Goal: Information Seeking & Learning: Learn about a topic

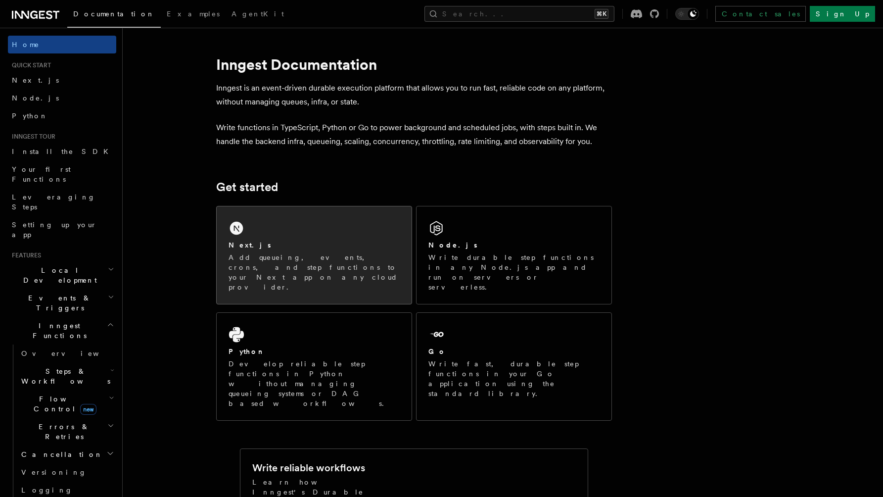
click at [258, 233] on div "Next.js Add queueing, events, crons, and step functions to your Next app on any…" at bounding box center [314, 254] width 195 height 97
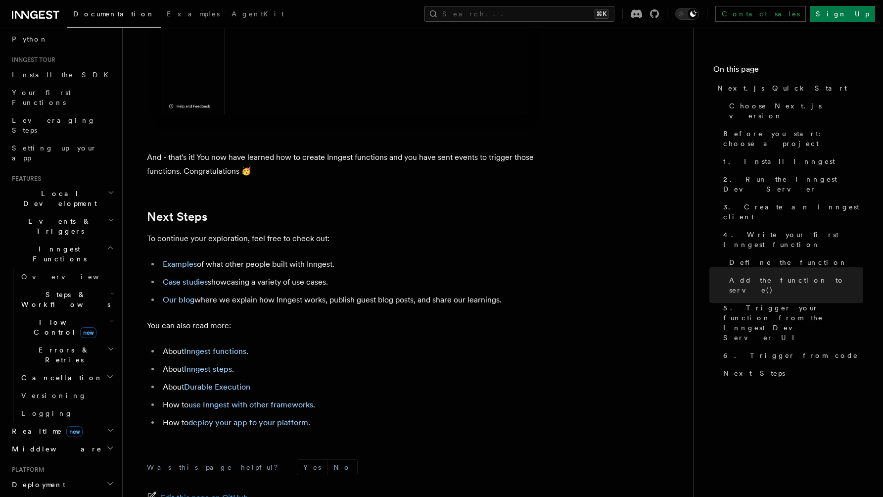
scroll to position [6174, 0]
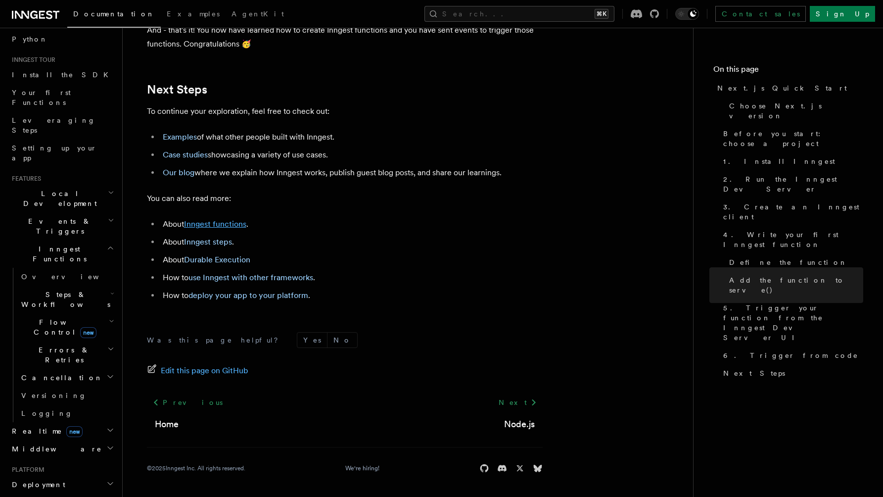
click at [202, 225] on link "Inngest functions" at bounding box center [215, 223] width 62 height 9
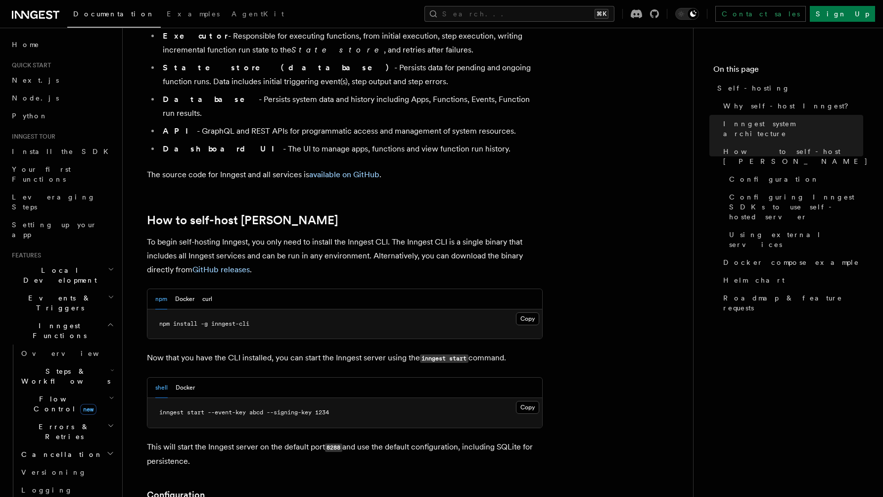
scroll to position [840, 0]
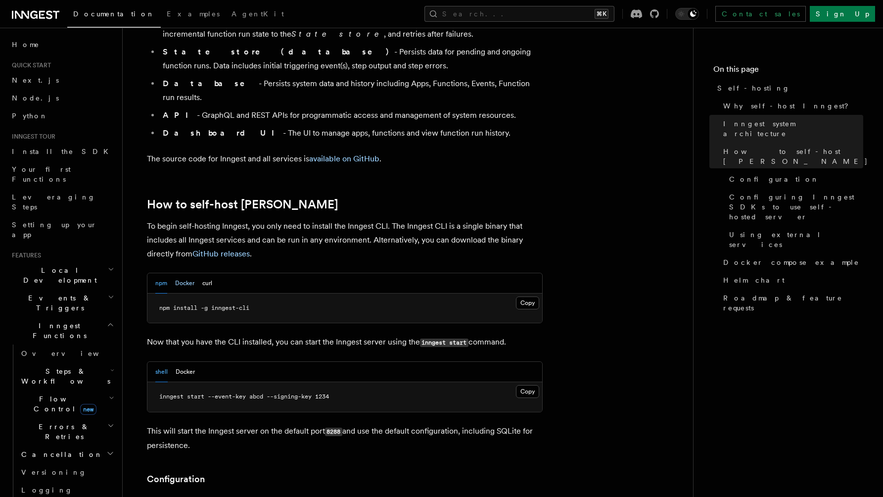
click at [190, 273] on button "Docker" at bounding box center [184, 283] width 19 height 20
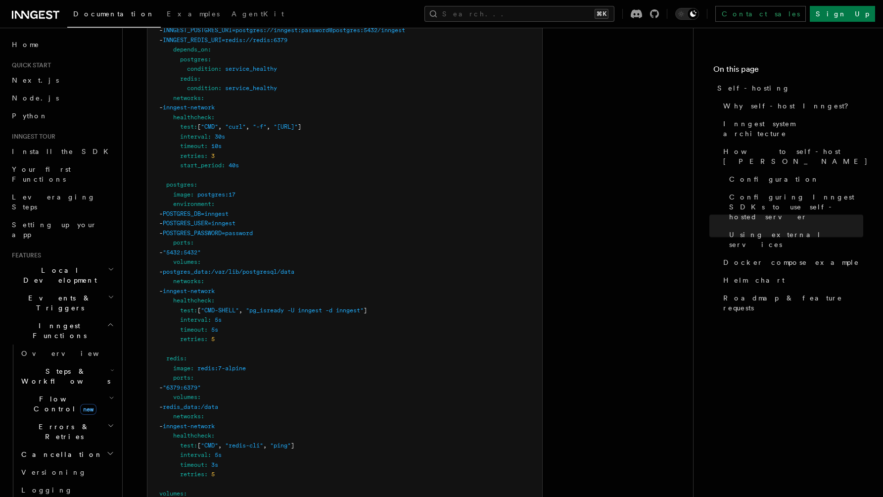
scroll to position [2799, 0]
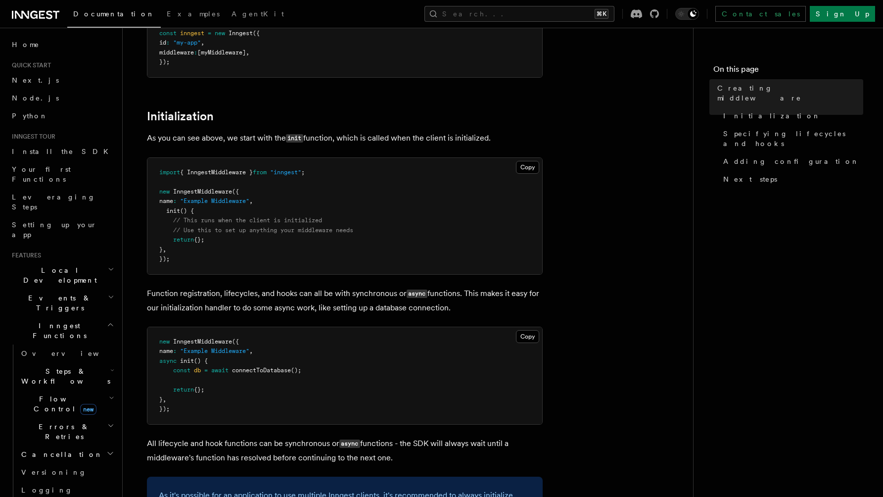
scroll to position [308, 0]
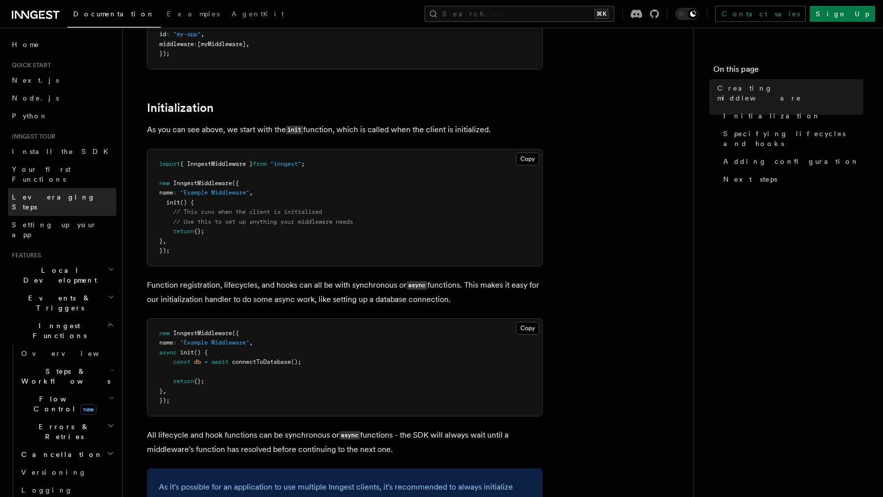
click at [34, 188] on link "Leveraging Steps" at bounding box center [62, 202] width 108 height 28
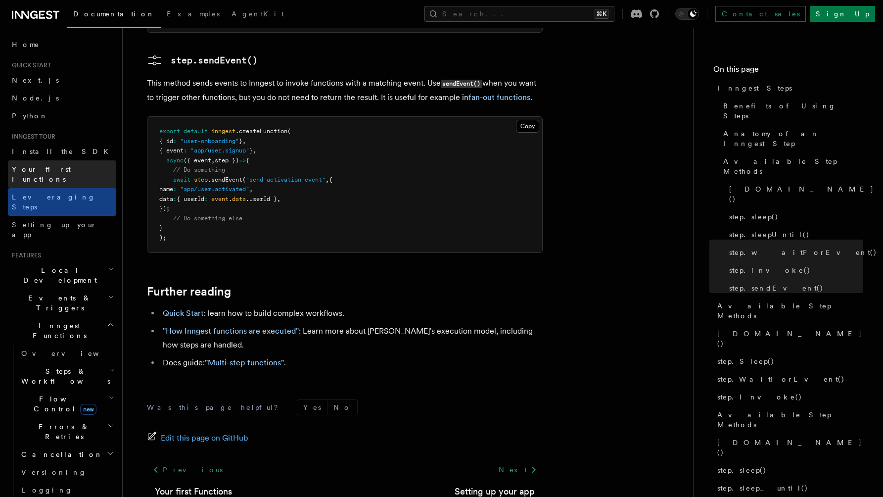
click at [57, 175] on link "Your first Functions" at bounding box center [62, 174] width 108 height 28
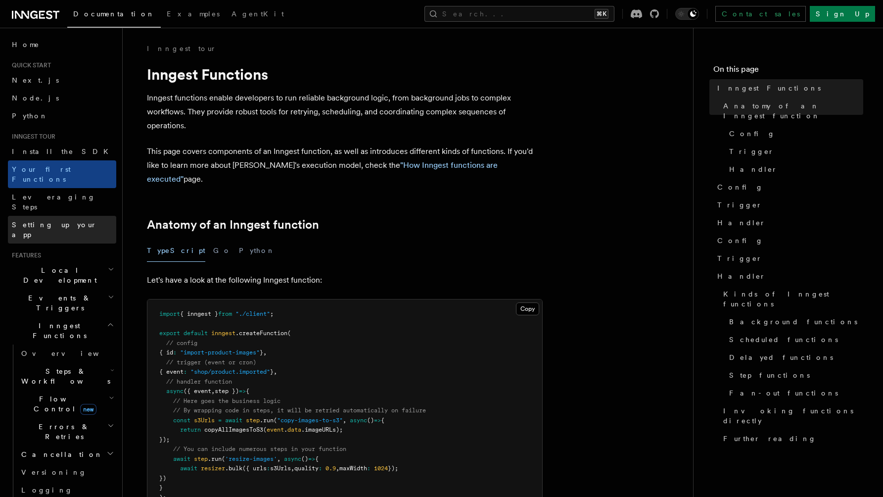
click at [64, 221] on span "Setting up your app" at bounding box center [54, 230] width 85 height 18
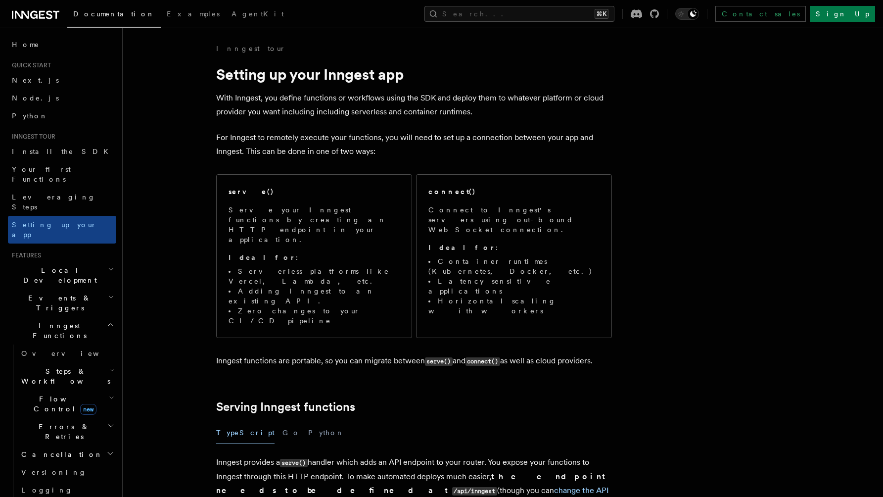
click at [67, 265] on span "Local Development" at bounding box center [58, 275] width 100 height 20
click at [62, 265] on span "Local Development" at bounding box center [58, 275] width 100 height 20
click at [59, 293] on span "Events & Triggers" at bounding box center [58, 303] width 100 height 20
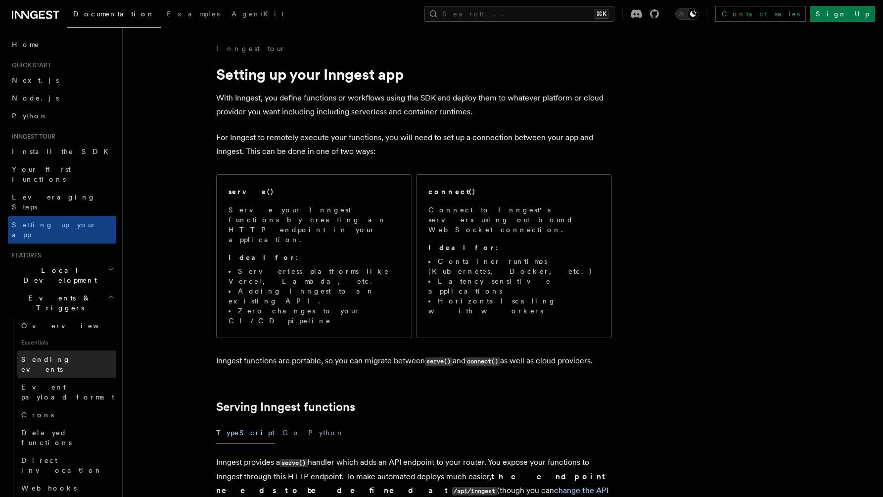
click at [64, 355] on span "Sending events" at bounding box center [45, 364] width 49 height 18
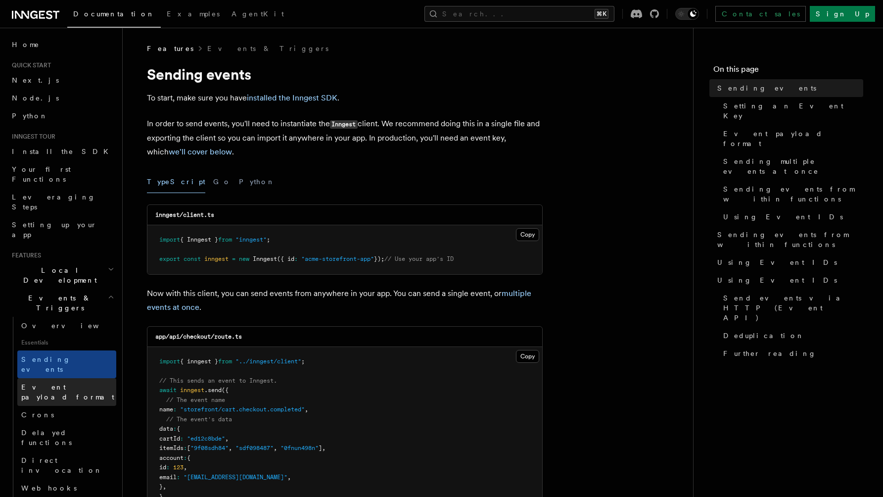
click at [71, 383] on span "Event payload format" at bounding box center [67, 392] width 93 height 18
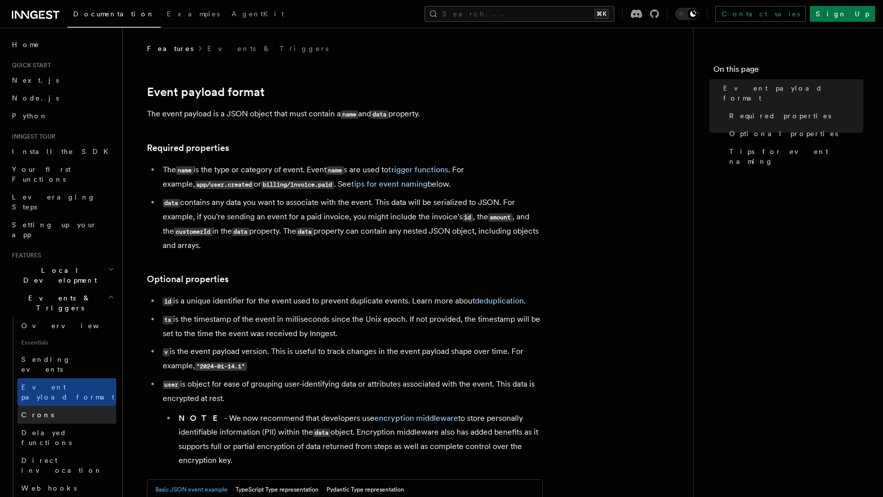
click at [72, 406] on link "Crons" at bounding box center [66, 415] width 99 height 18
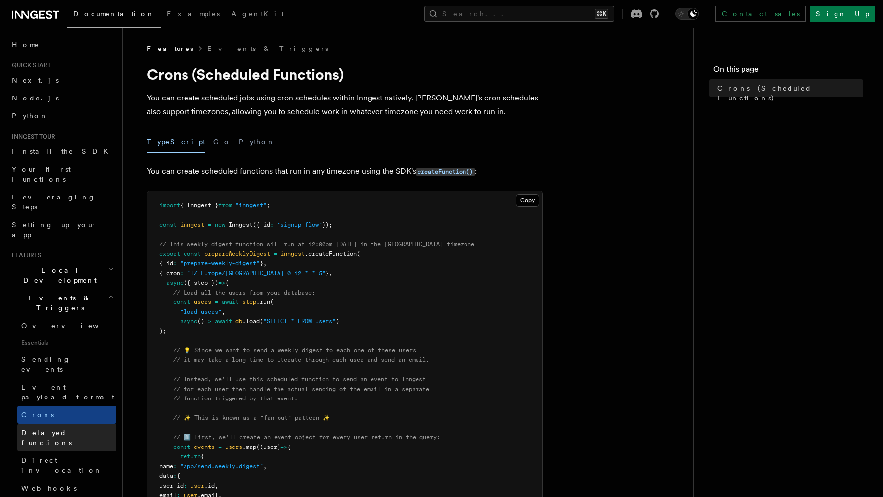
click at [71, 429] on span "Delayed functions" at bounding box center [46, 438] width 50 height 18
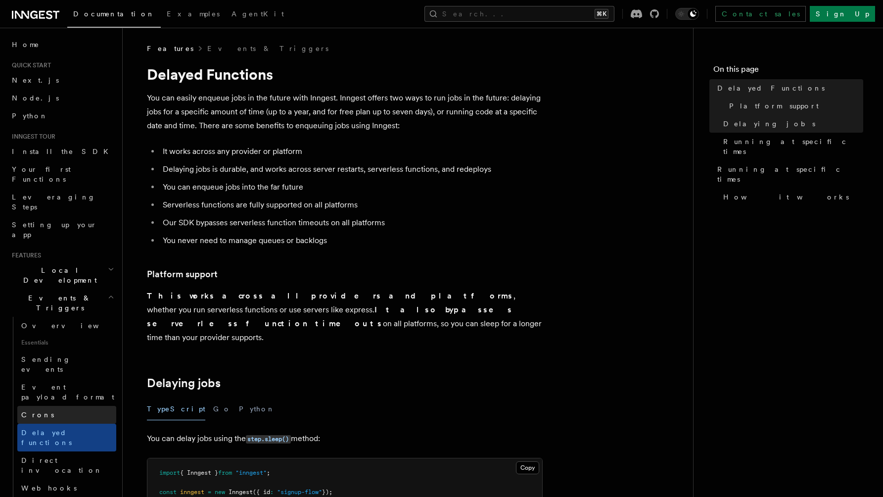
click at [69, 406] on link "Crons" at bounding box center [66, 415] width 99 height 18
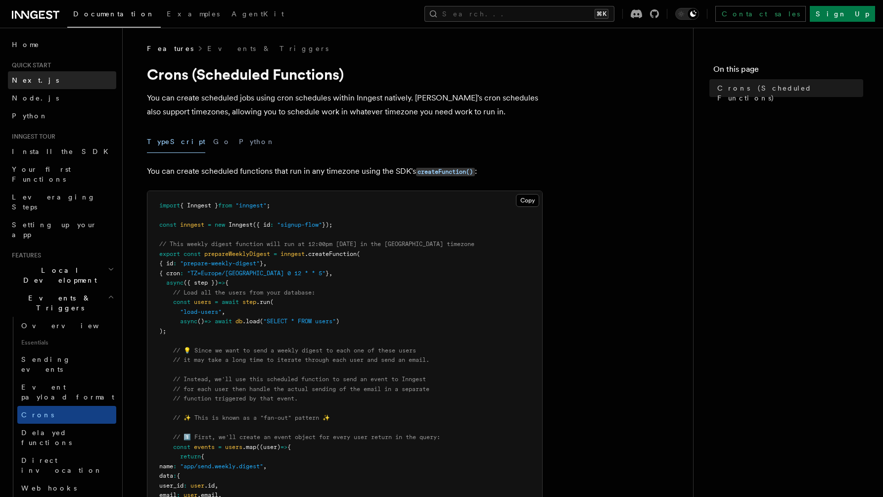
click at [29, 79] on span "Next.js" at bounding box center [35, 80] width 47 height 8
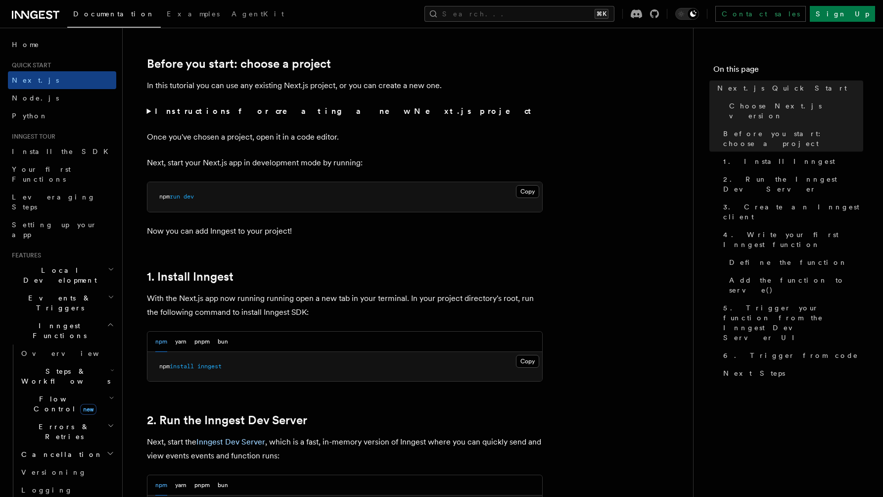
scroll to position [334, 0]
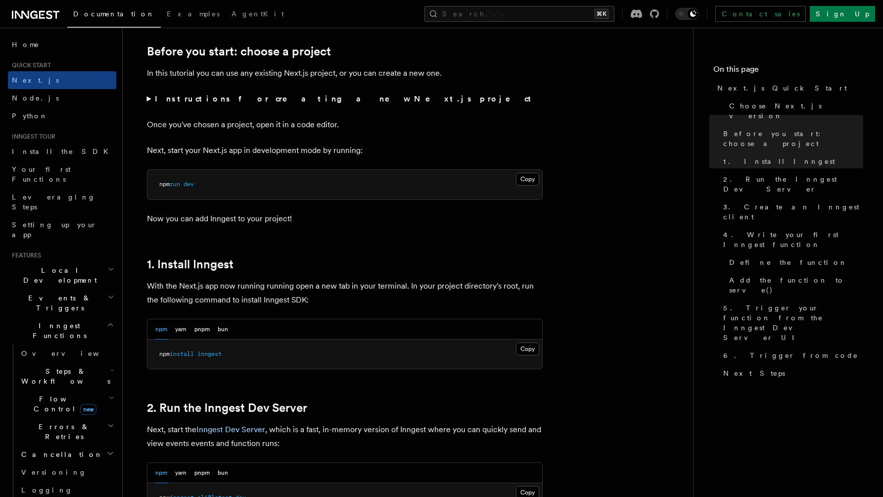
click at [242, 101] on strong "Instructions for creating a new Next.js project" at bounding box center [345, 98] width 381 height 9
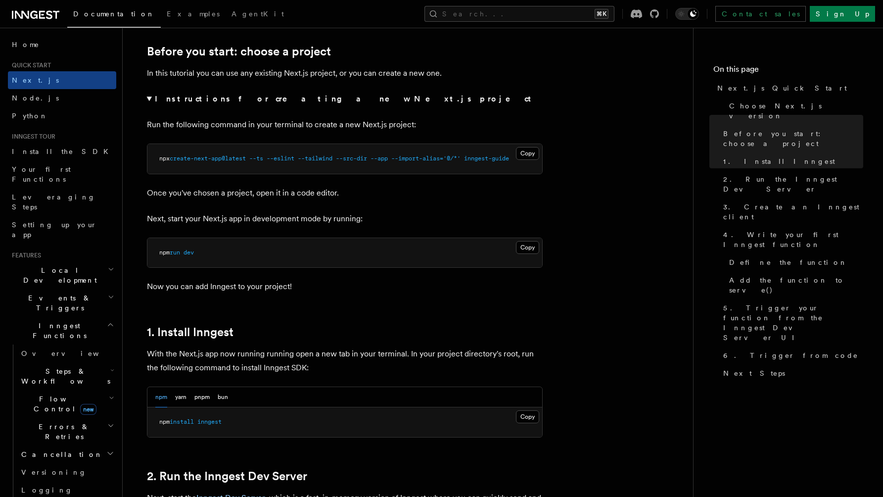
click at [242, 101] on strong "Instructions for creating a new Next.js project" at bounding box center [345, 98] width 381 height 9
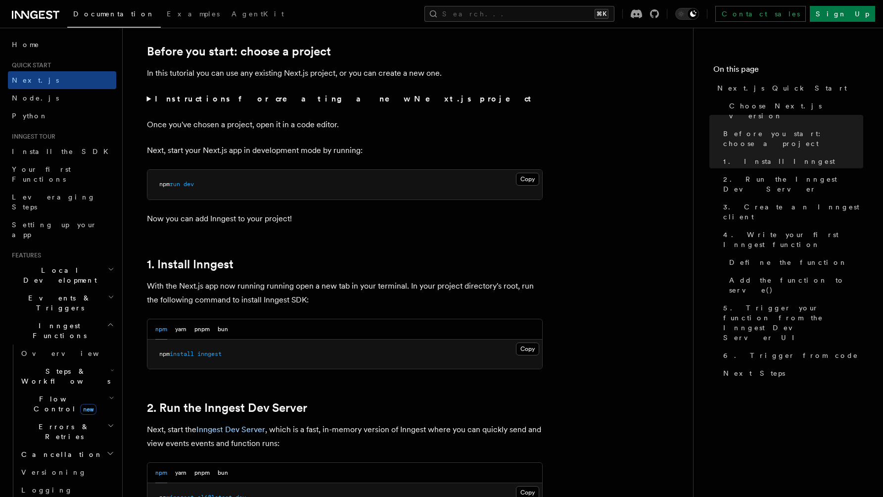
click at [241, 101] on strong "Instructions for creating a new Next.js project" at bounding box center [345, 98] width 381 height 9
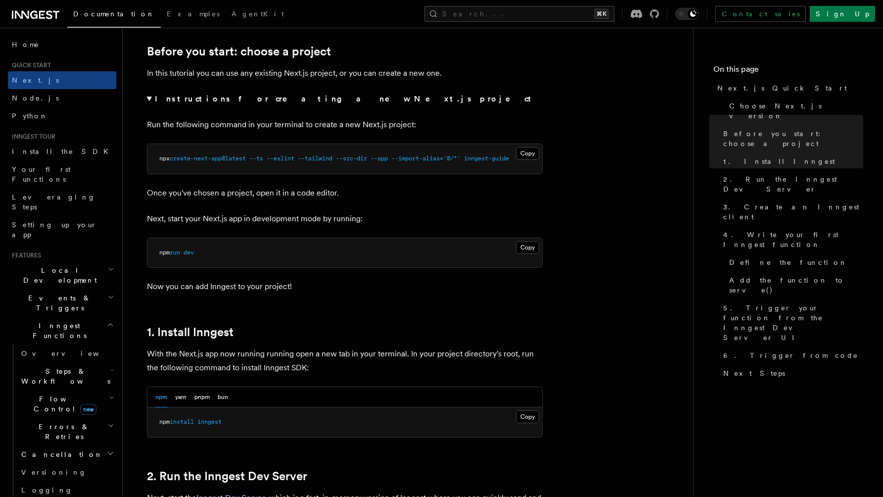
click at [241, 101] on strong "Instructions for creating a new Next.js project" at bounding box center [345, 98] width 381 height 9
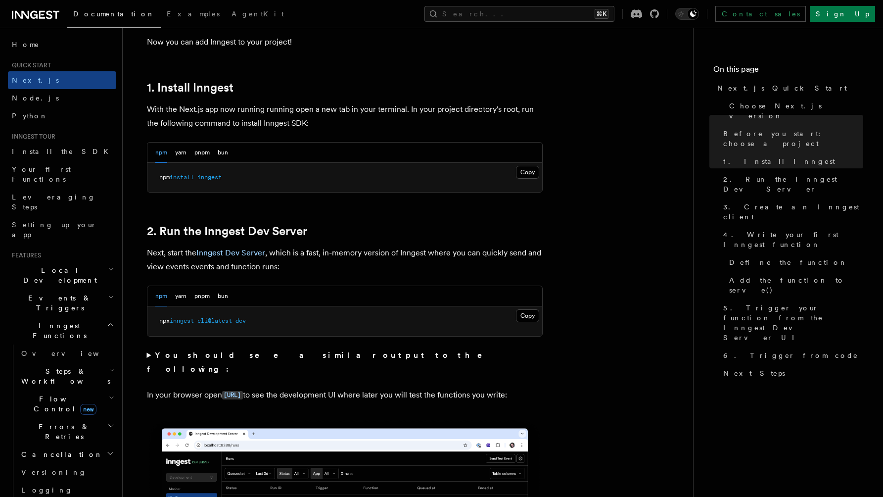
scroll to position [605, 0]
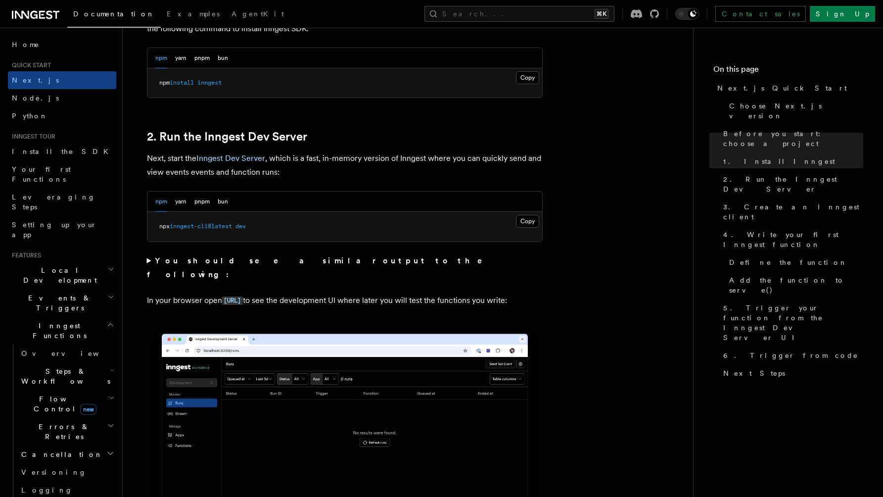
click at [223, 258] on strong "You should see a similar output to the following:" at bounding box center [322, 267] width 350 height 23
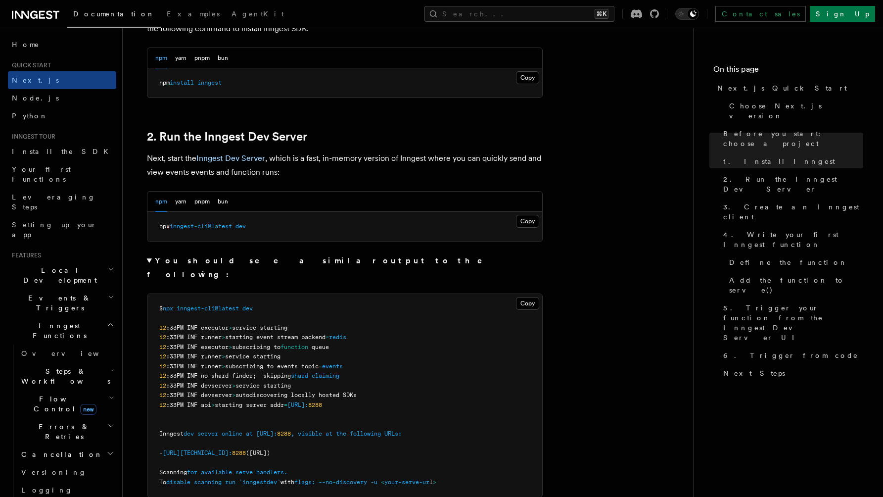
click at [223, 258] on strong "You should see a similar output to the following:" at bounding box center [322, 267] width 350 height 23
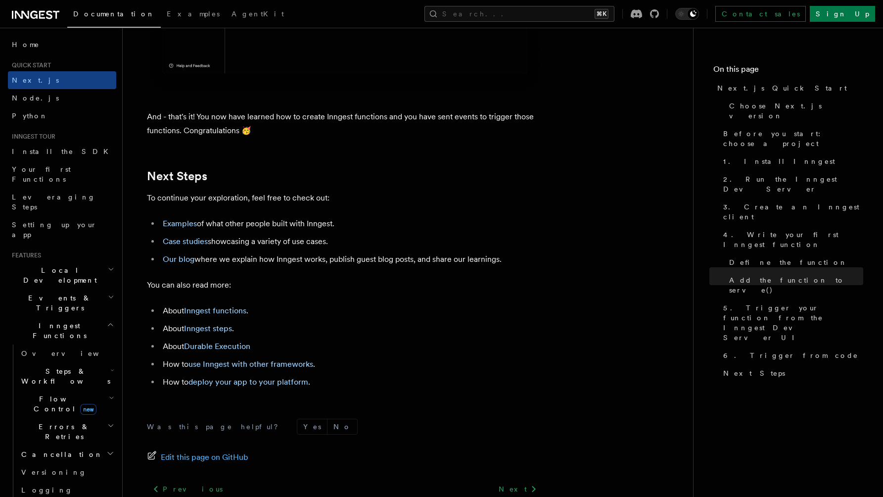
scroll to position [6108, 0]
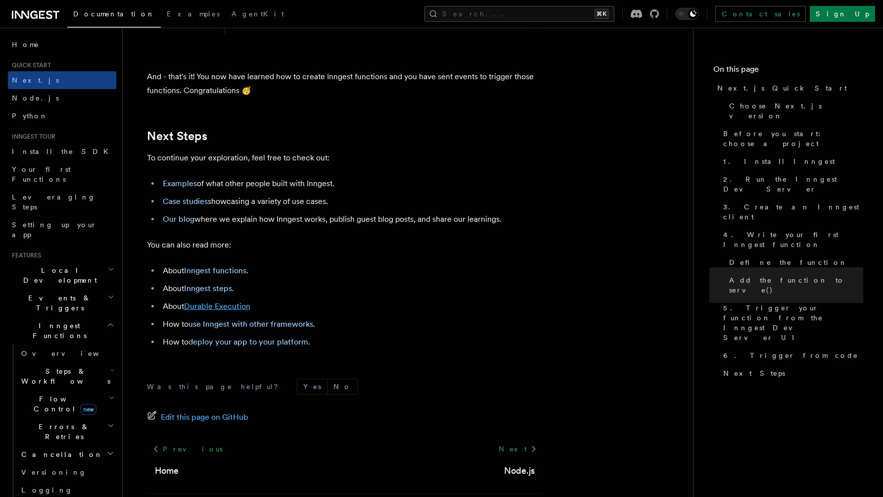
click at [221, 311] on link "Durable Execution" at bounding box center [217, 305] width 66 height 9
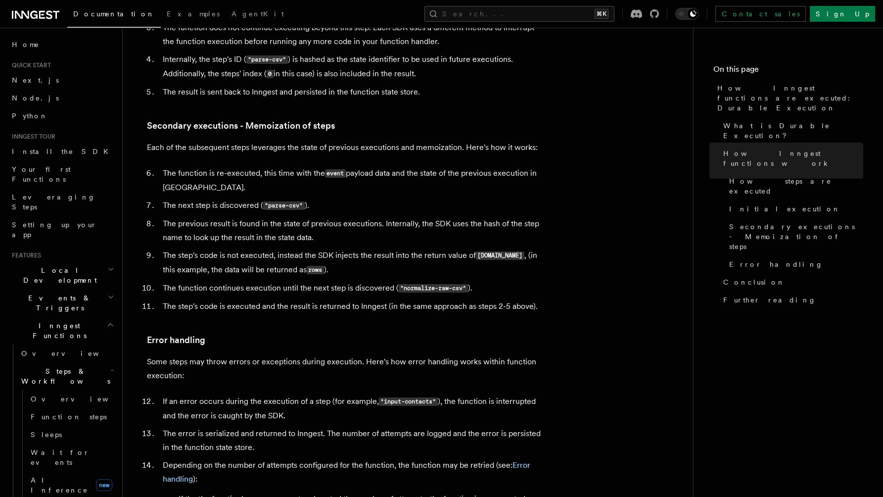
scroll to position [1542, 0]
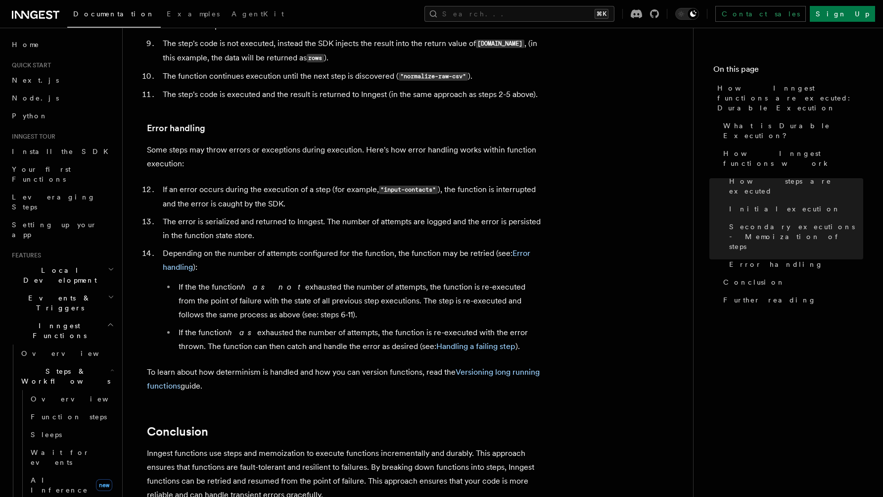
scroll to position [6108, 0]
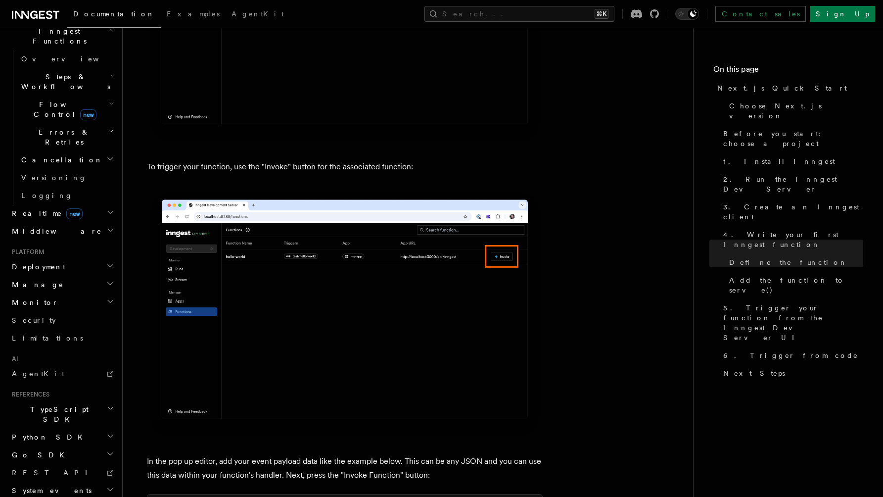
scroll to position [295, 0]
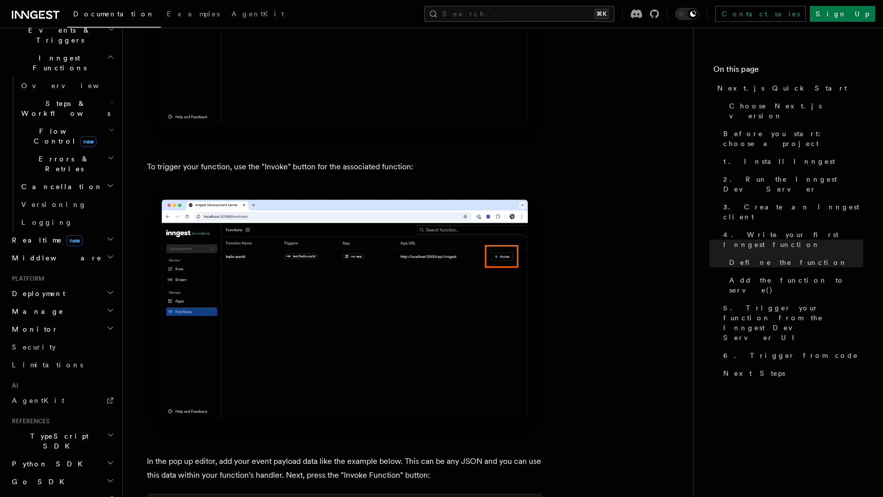
scroll to position [263, 0]
click at [30, 307] on h2 "Manage" at bounding box center [62, 316] width 108 height 18
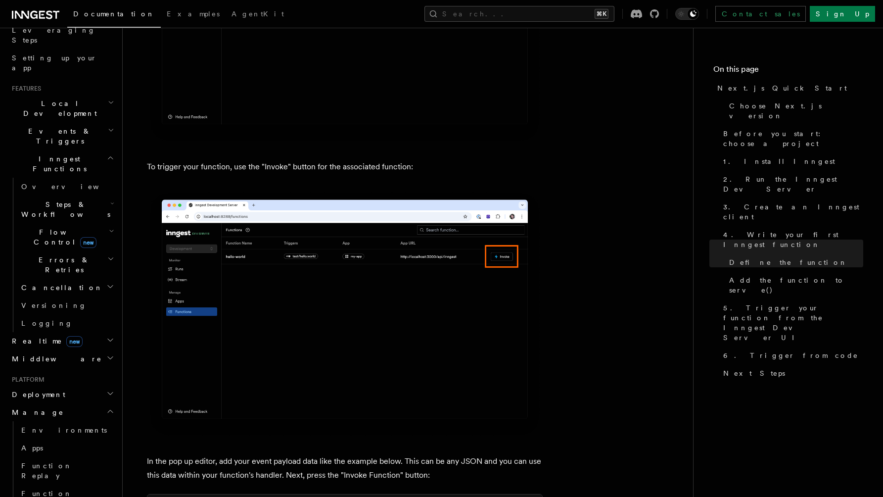
scroll to position [163, 0]
click at [41, 340] on span "Realtime new" at bounding box center [45, 345] width 75 height 10
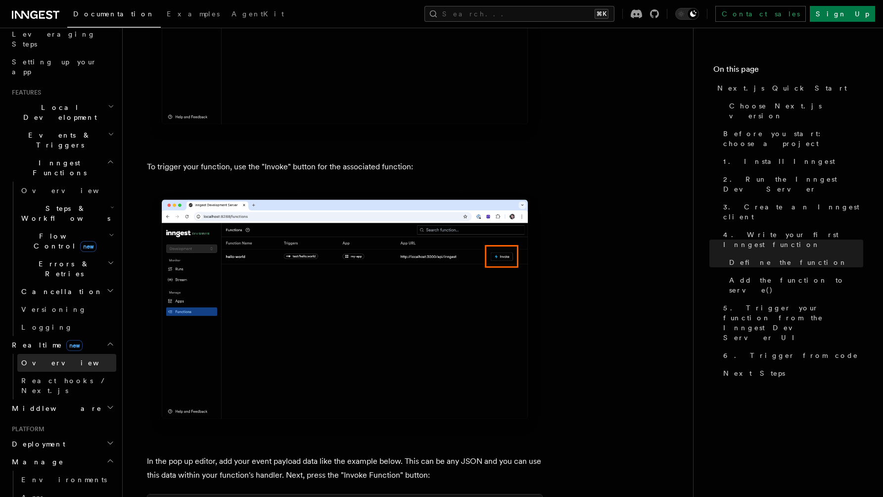
click at [43, 359] on span "Overview" at bounding box center [72, 363] width 102 height 8
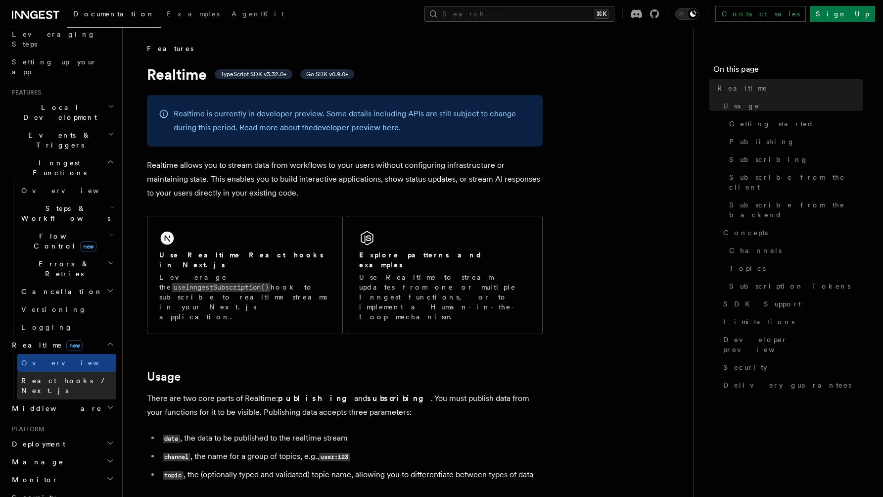
click at [44, 377] on span "React hooks / Next.js" at bounding box center [65, 386] width 88 height 18
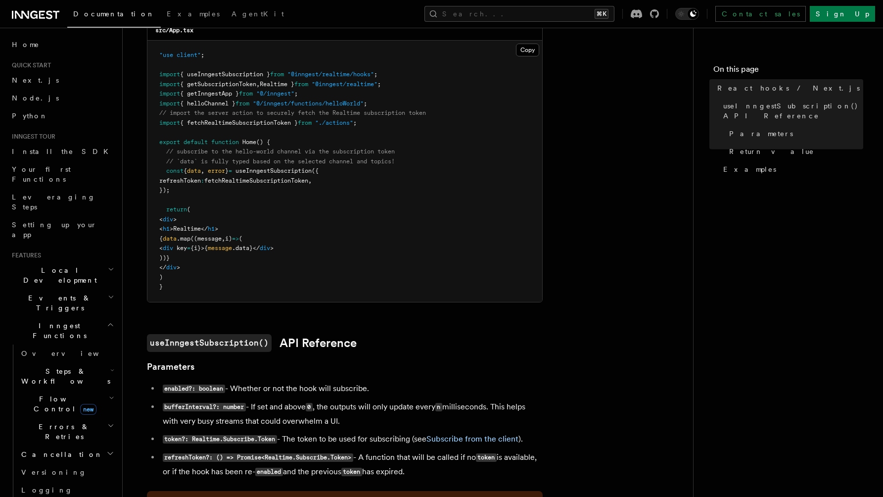
scroll to position [291, 0]
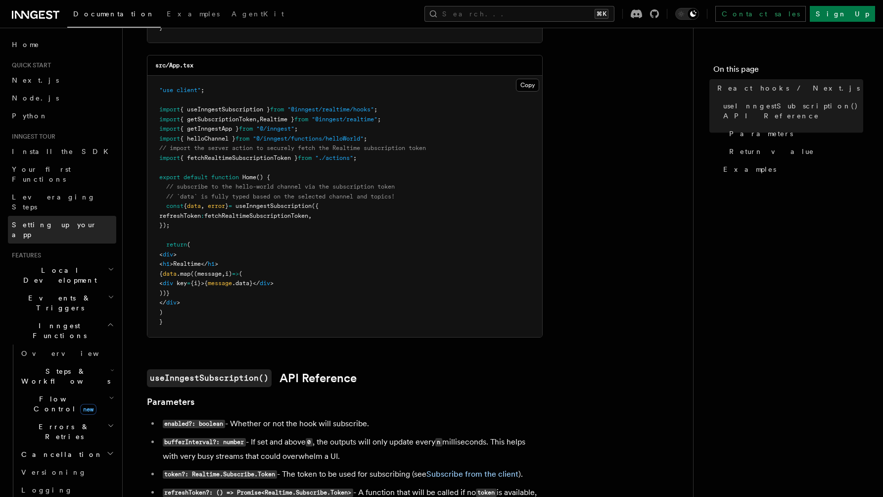
click at [54, 221] on span "Setting up your app" at bounding box center [54, 230] width 85 height 18
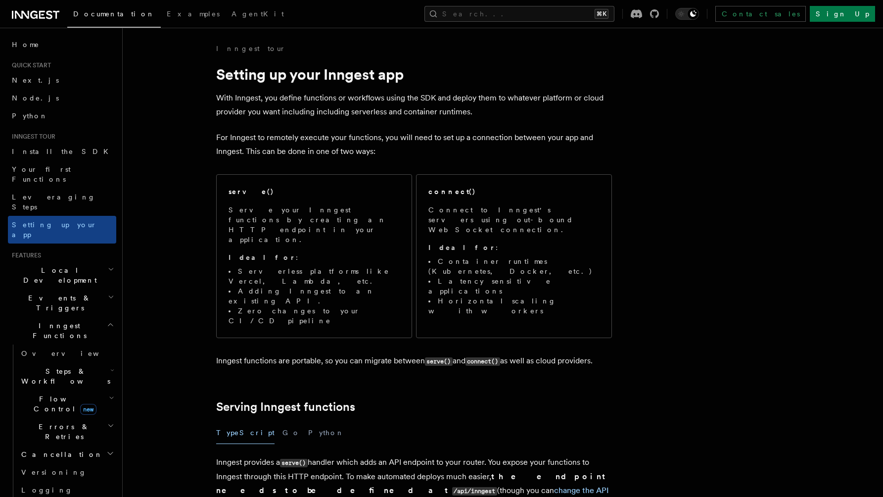
click at [98, 20] on link "Documentation" at bounding box center [114, 15] width 94 height 25
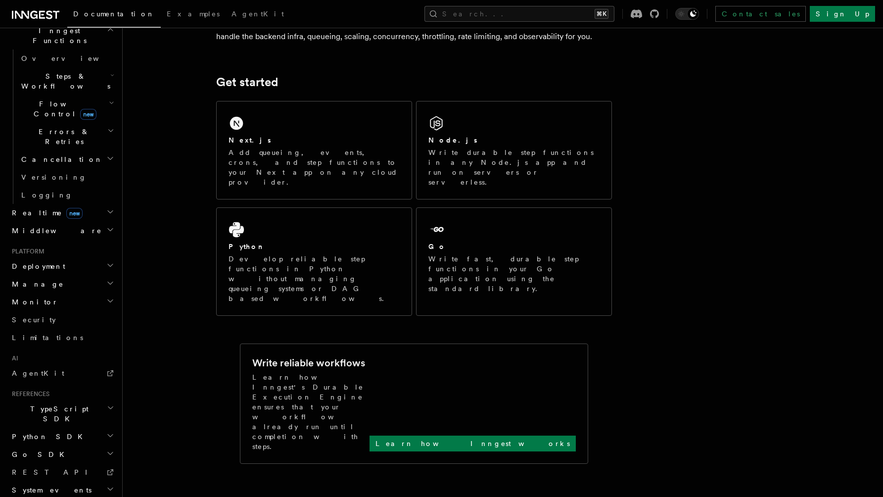
scroll to position [107, 0]
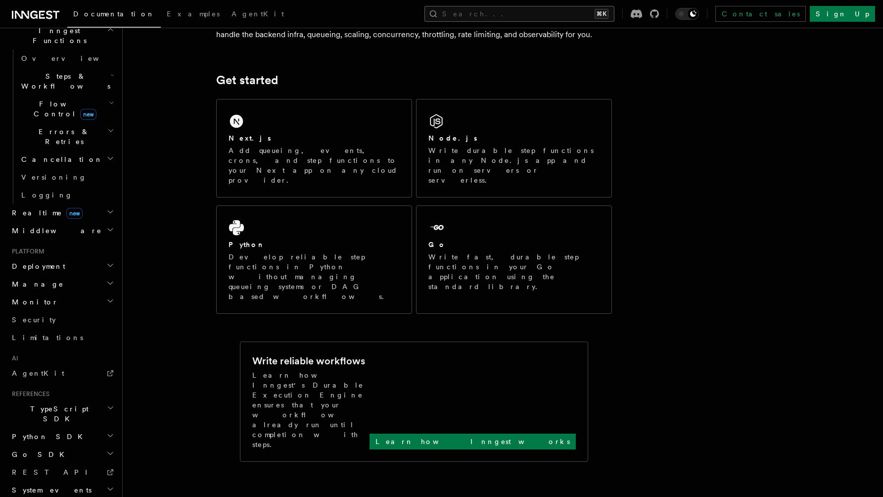
click at [527, 9] on button "Search... ⌘K" at bounding box center [520, 14] width 190 height 16
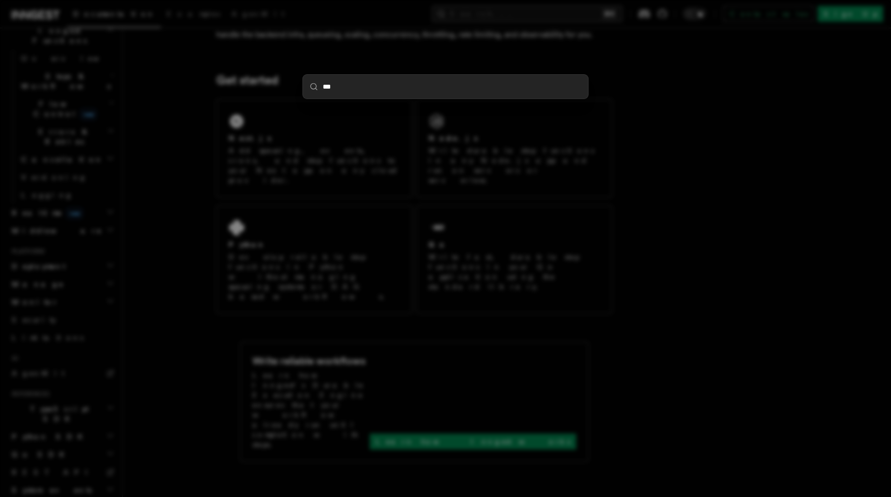
type input "****"
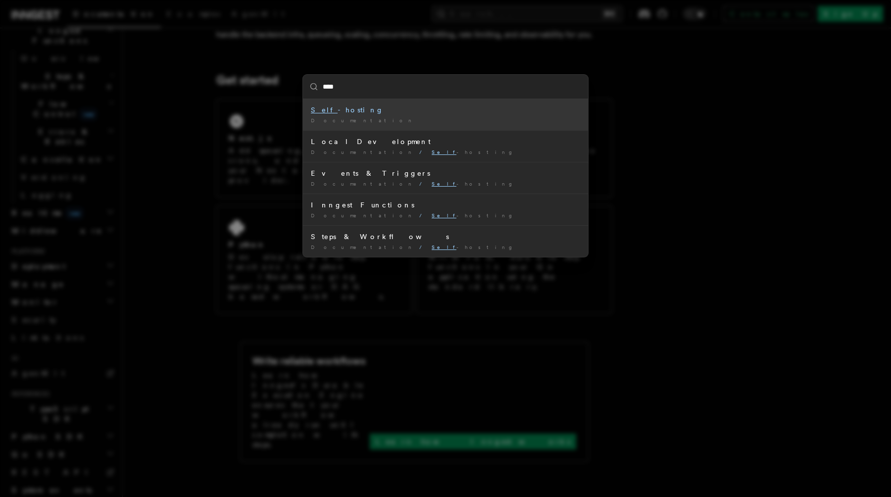
click at [454, 115] on li "Self -hosting Documentation /" at bounding box center [445, 114] width 285 height 31
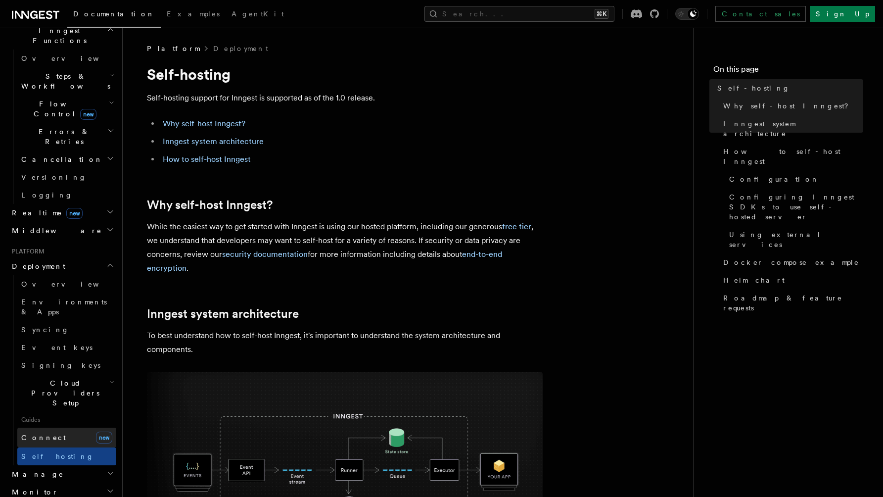
click at [61, 428] on link "Connect new" at bounding box center [66, 438] width 99 height 20
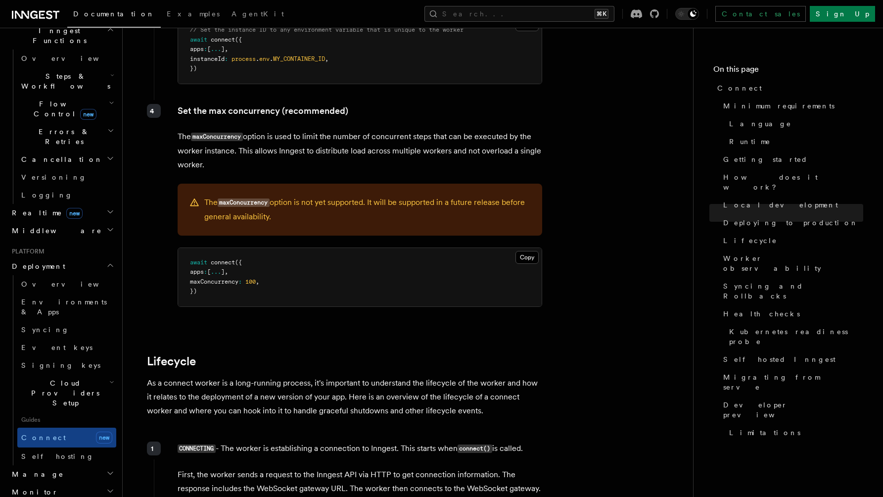
scroll to position [2233, 0]
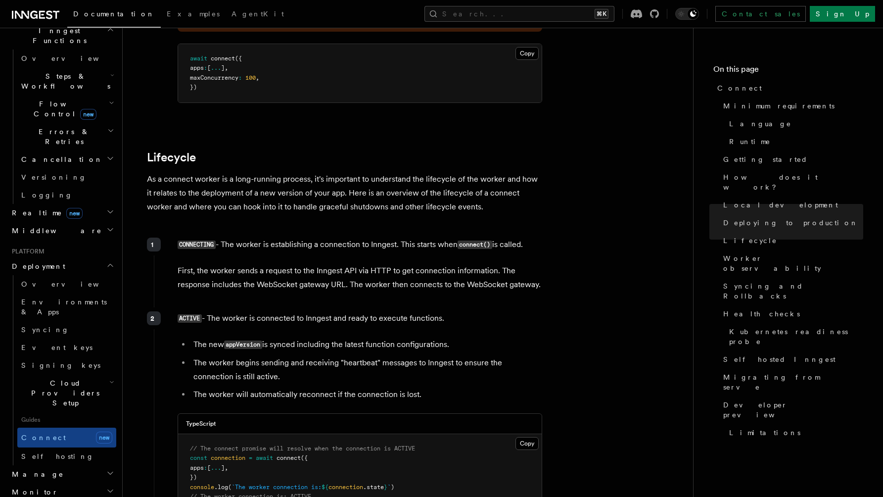
click at [76, 378] on span "Cloud Providers Setup" at bounding box center [63, 393] width 92 height 30
click at [61, 475] on link "Vercel" at bounding box center [72, 484] width 90 height 18
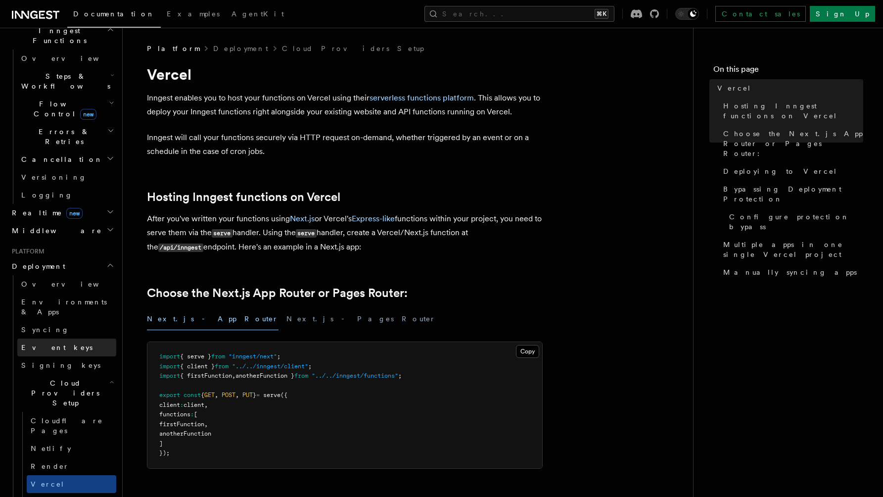
click at [85, 338] on link "Event keys" at bounding box center [66, 347] width 99 height 18
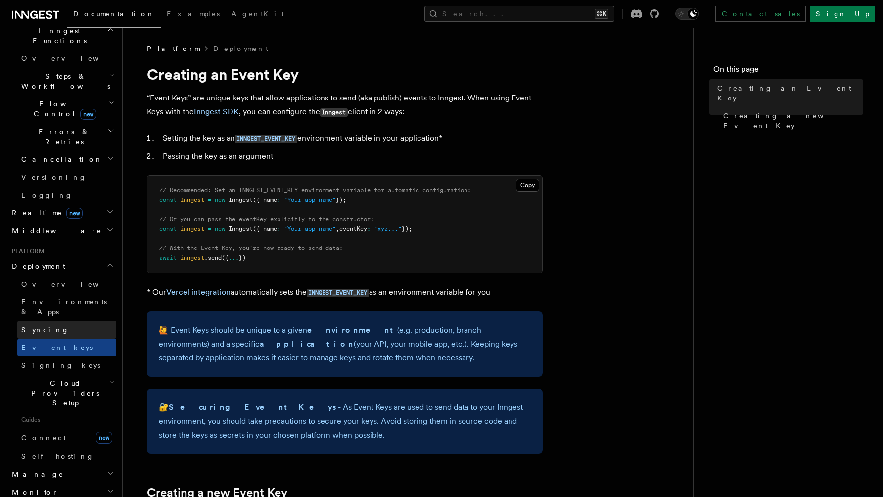
click at [80, 321] on link "Syncing" at bounding box center [66, 330] width 99 height 18
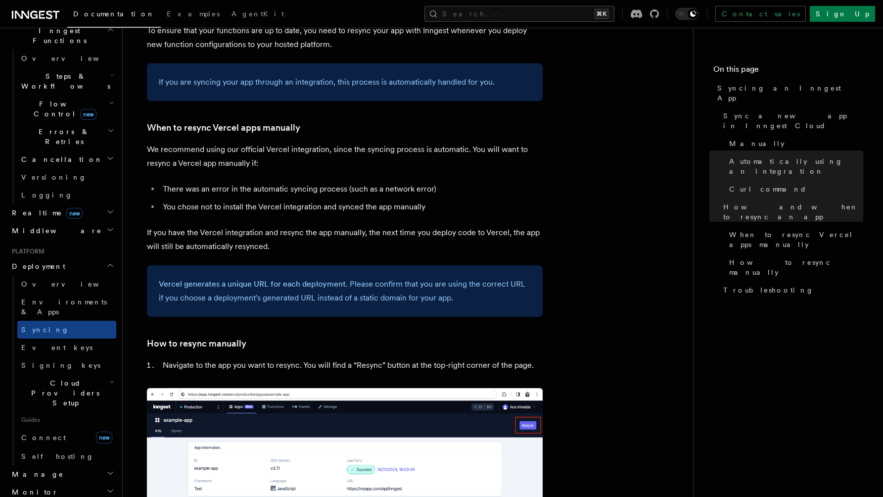
scroll to position [1889, 0]
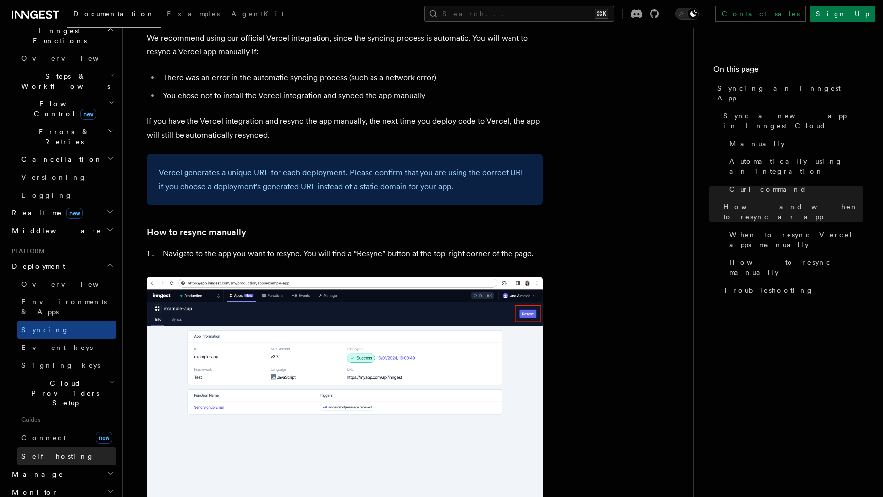
click at [67, 447] on link "Self hosting" at bounding box center [66, 456] width 99 height 18
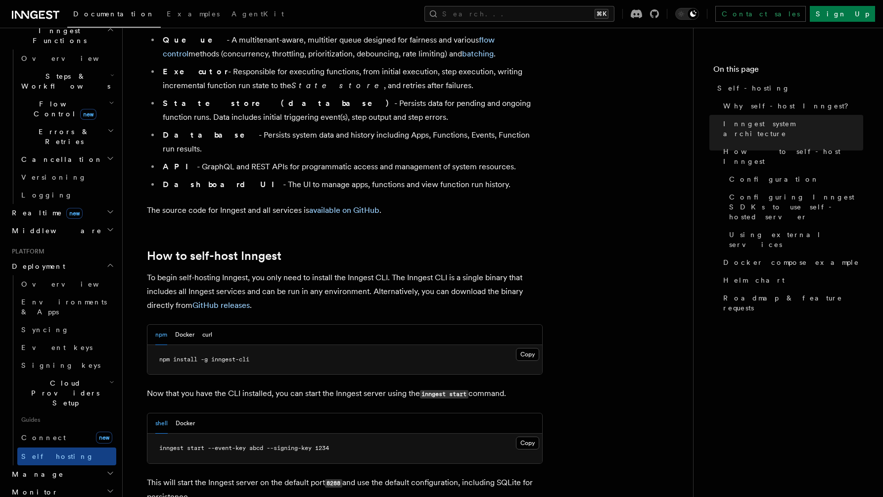
scroll to position [790, 0]
click at [182, 324] on button "Docker" at bounding box center [184, 334] width 19 height 20
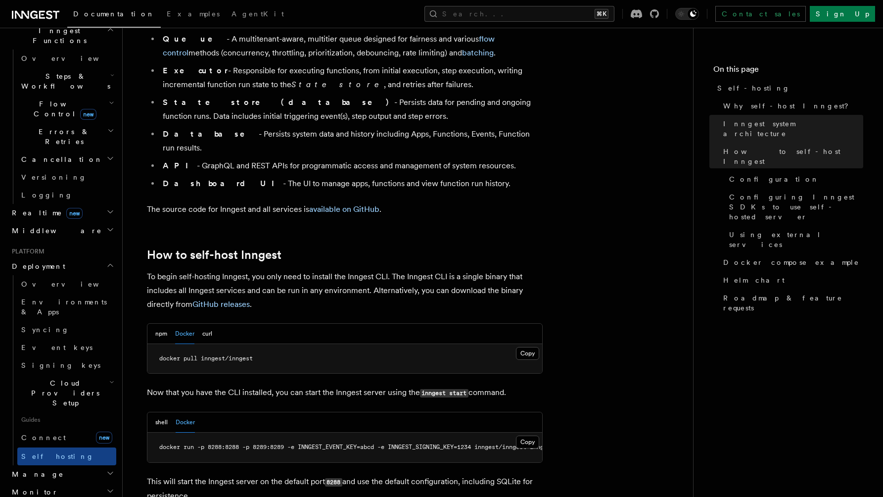
click at [182, 324] on button "Docker" at bounding box center [184, 334] width 19 height 20
click at [771, 253] on link "Docker compose example" at bounding box center [791, 262] width 144 height 18
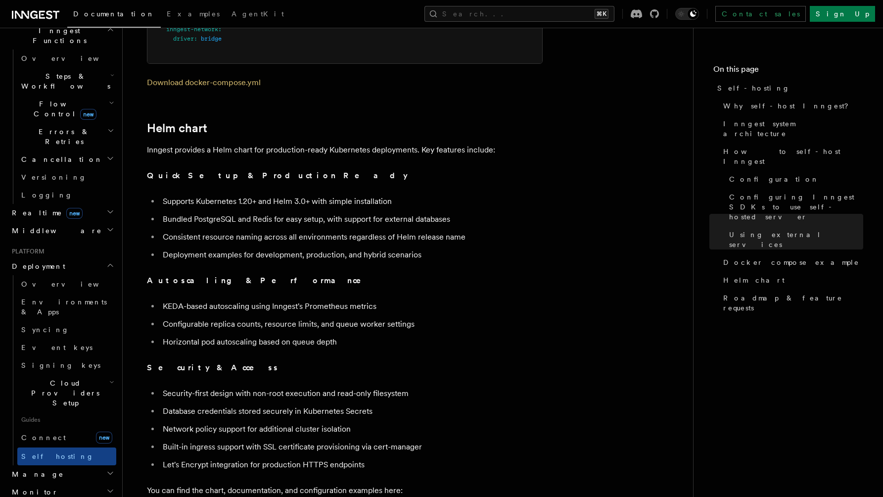
scroll to position [3487, 0]
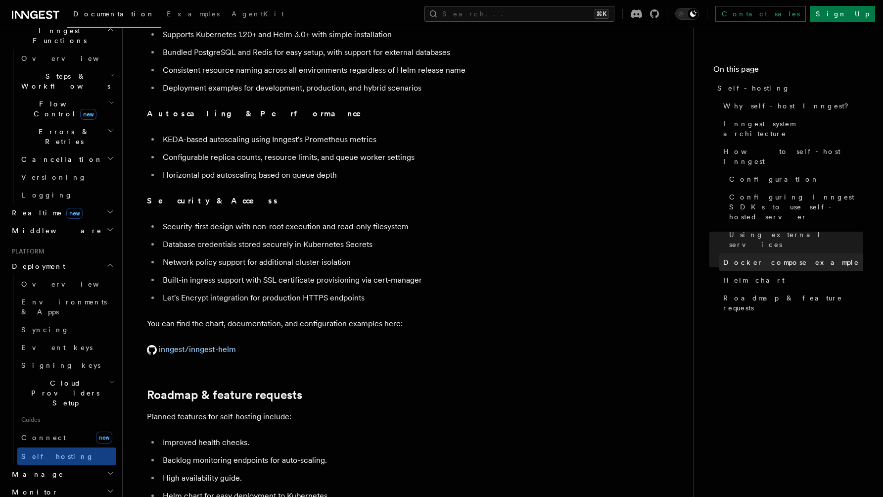
click at [784, 257] on span "Docker compose example" at bounding box center [791, 262] width 136 height 10
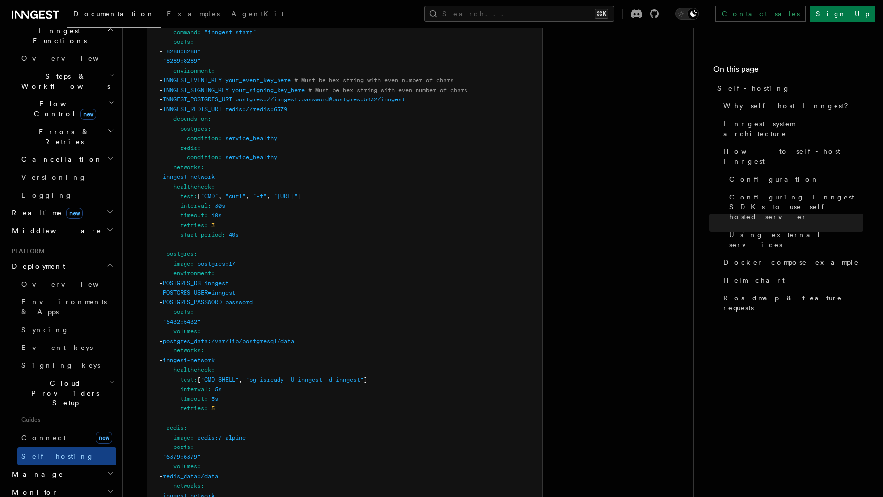
scroll to position [2595, 0]
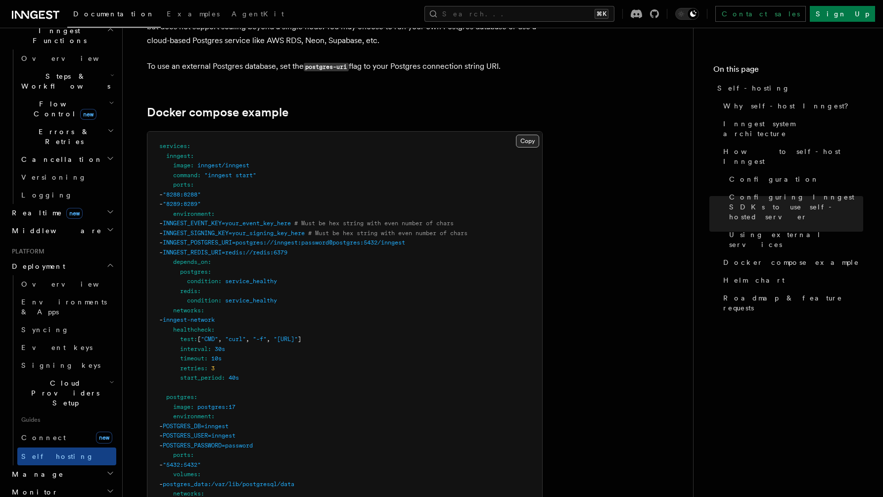
click at [535, 135] on button "Copy Copied" at bounding box center [527, 141] width 23 height 13
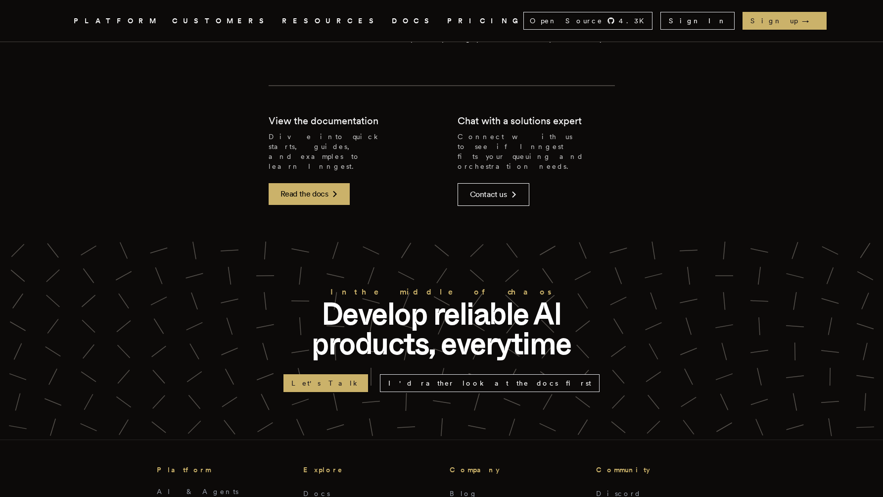
scroll to position [2357, 0]
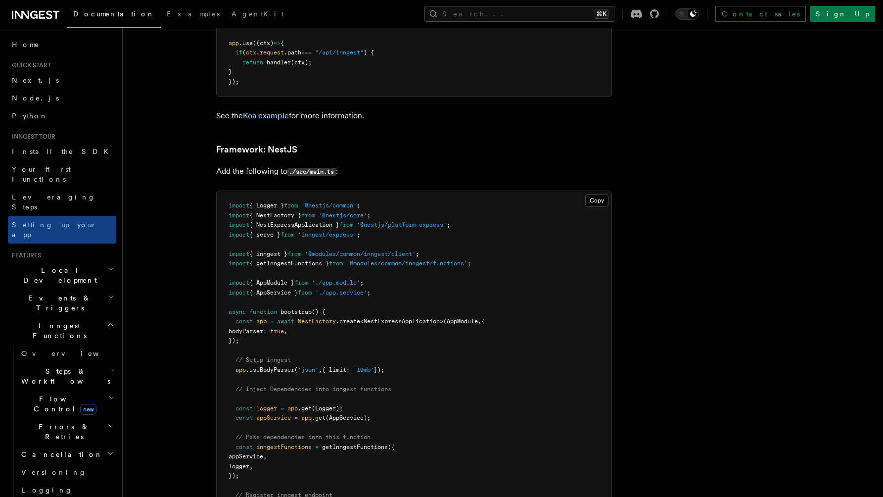
scroll to position [5264, 0]
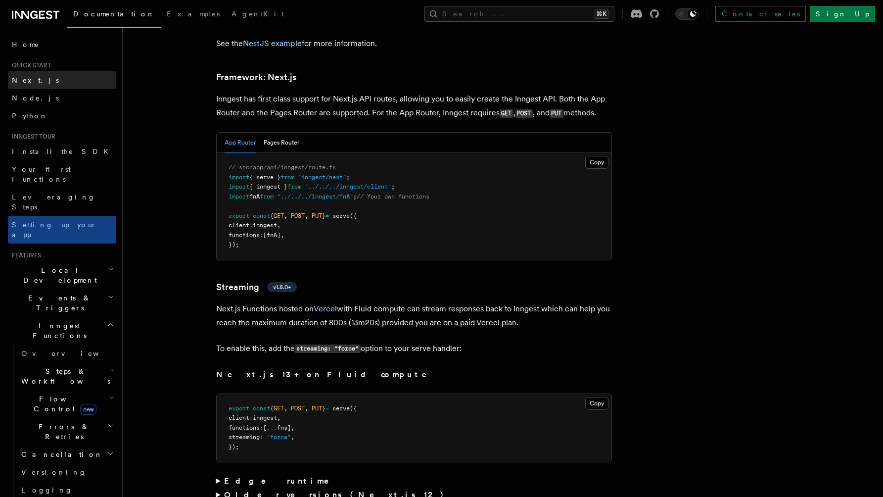
click at [64, 75] on link "Next.js" at bounding box center [62, 80] width 108 height 18
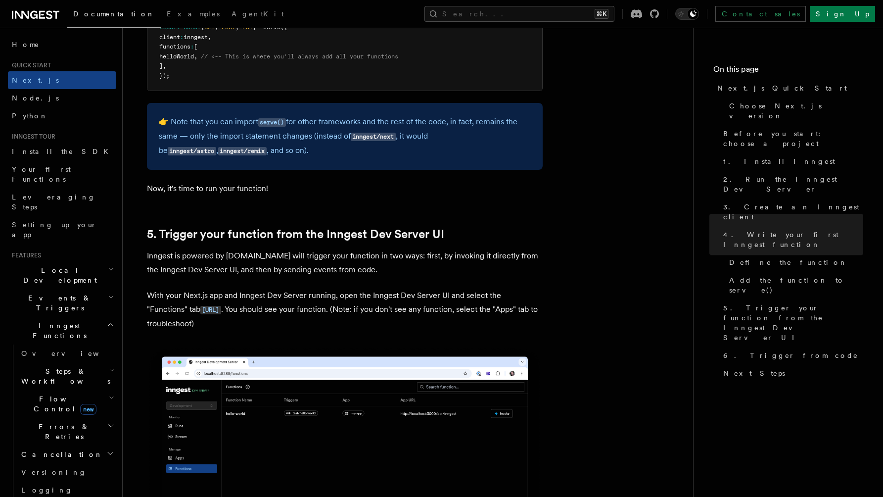
scroll to position [2144, 0]
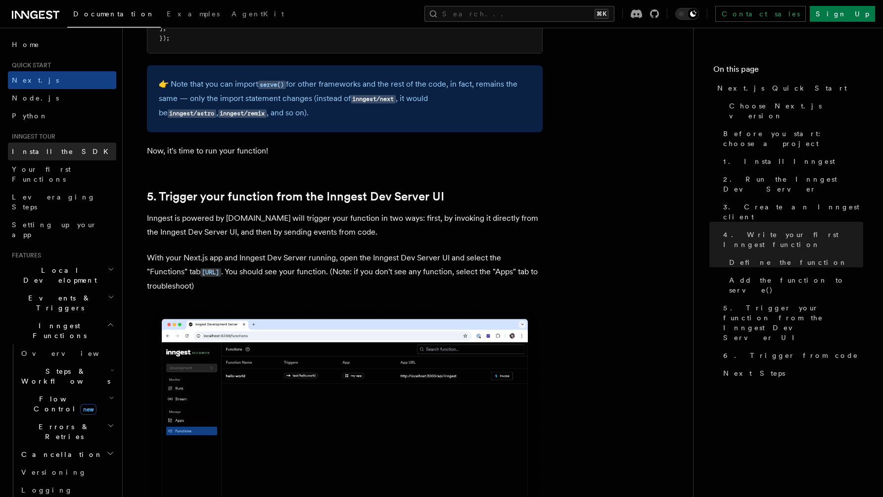
click at [57, 154] on span "Install the SDK" at bounding box center [63, 151] width 102 height 8
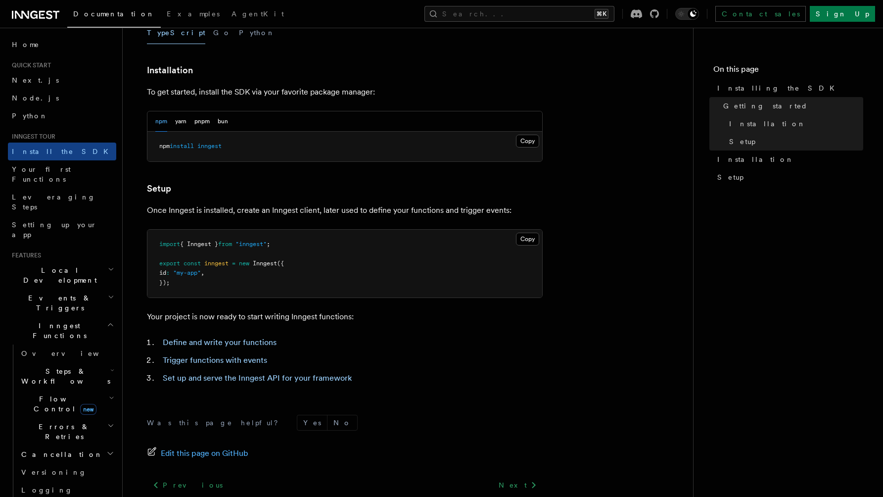
scroll to position [326, 0]
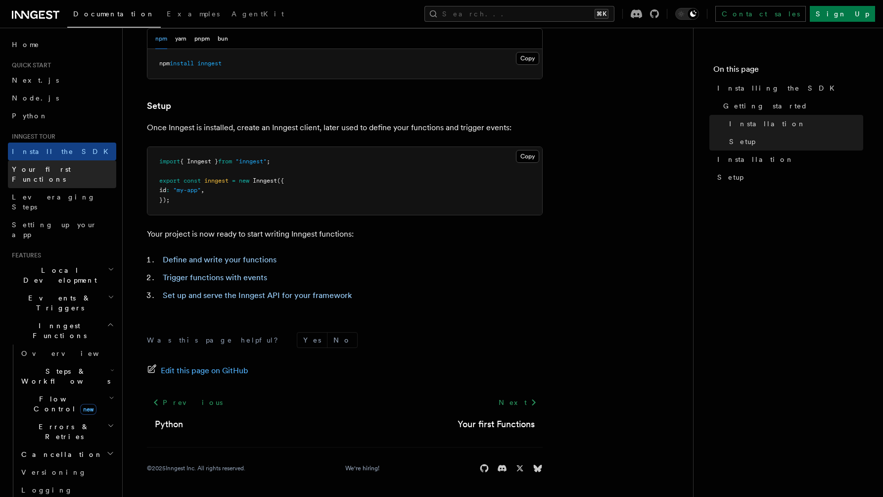
click at [64, 164] on link "Your first Functions" at bounding box center [62, 174] width 108 height 28
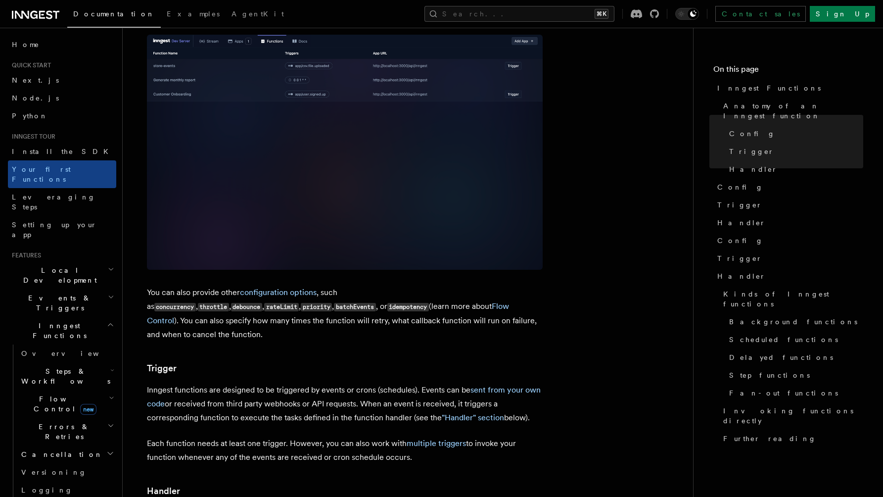
scroll to position [574, 0]
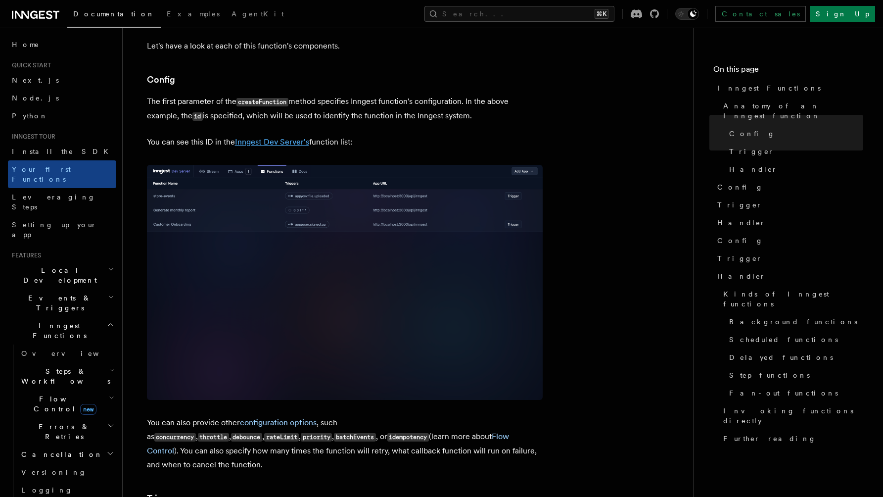
click at [297, 137] on link "Inngest Dev Server's" at bounding box center [272, 141] width 74 height 9
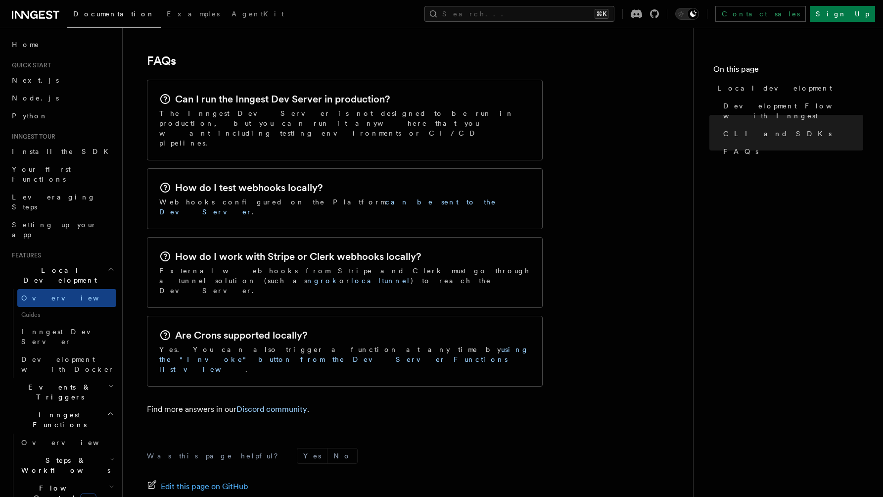
scroll to position [1533, 0]
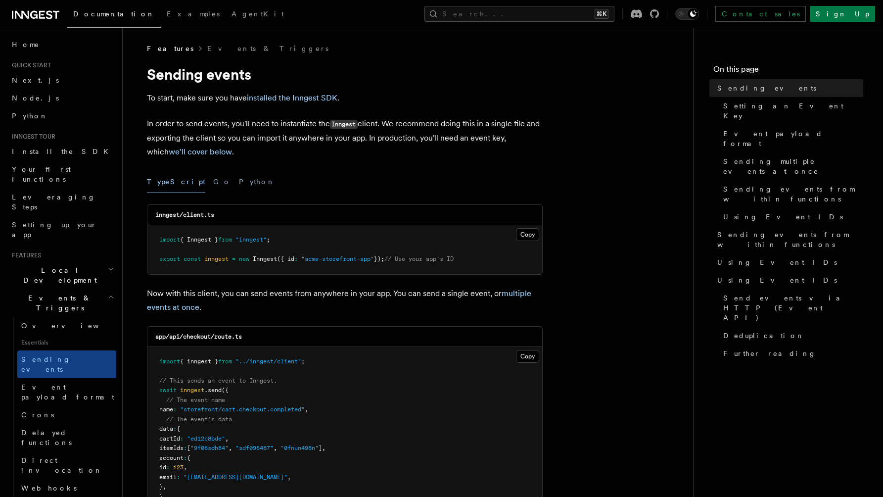
click at [161, 51] on span "Features" at bounding box center [170, 49] width 47 height 10
click at [56, 10] on icon at bounding box center [36, 15] width 48 height 12
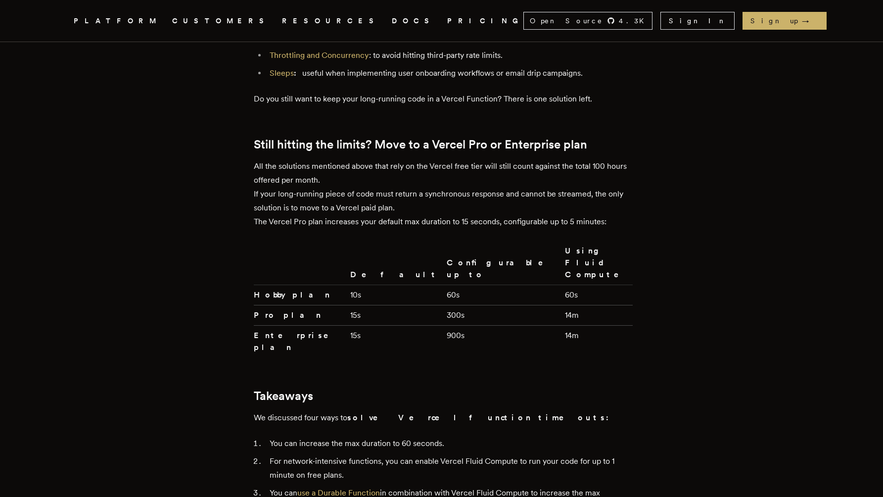
scroll to position [2187, 0]
